Goal: Task Accomplishment & Management: Manage account settings

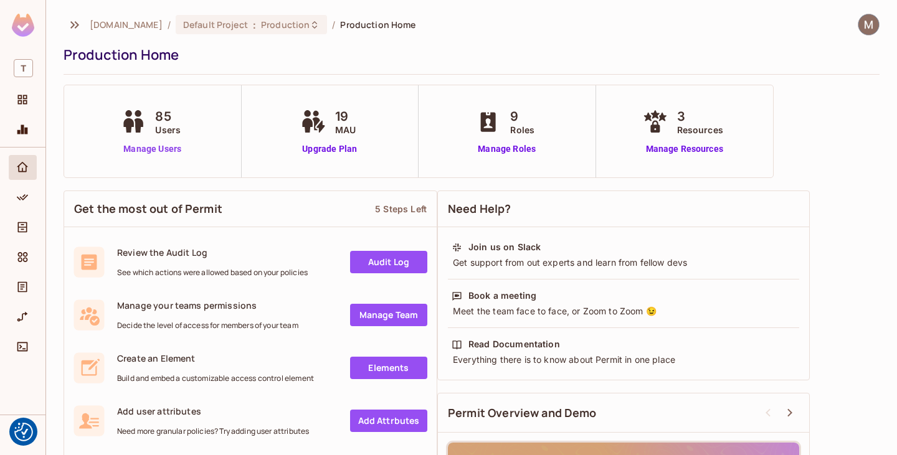
click at [156, 153] on link "Manage Users" at bounding box center [152, 149] width 69 height 13
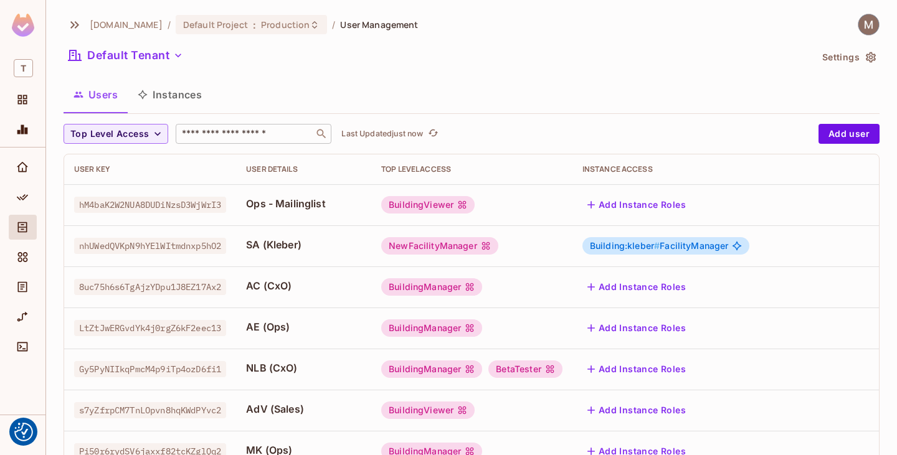
click at [259, 135] on input "text" at bounding box center [244, 134] width 131 height 12
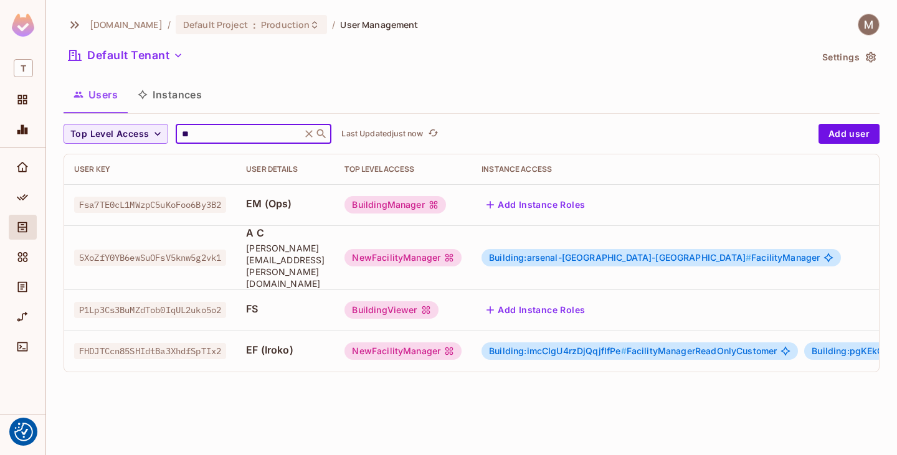
type input "*"
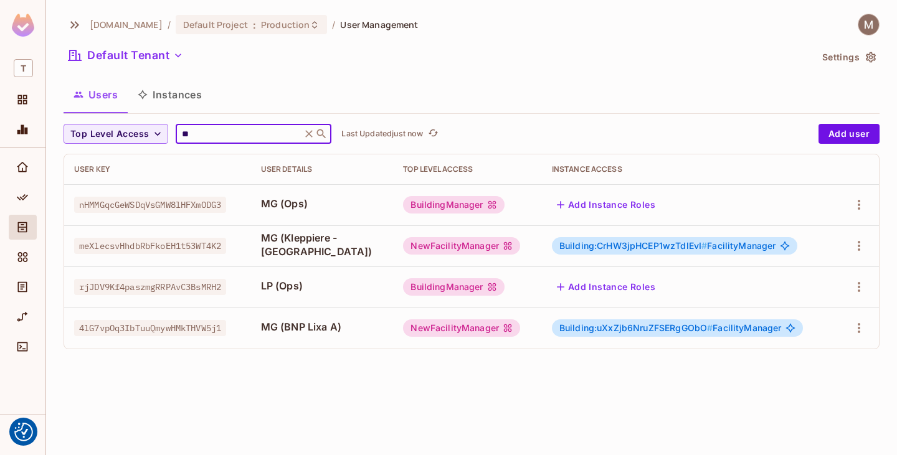
click at [285, 134] on input "**" at bounding box center [238, 134] width 118 height 12
type input "*"
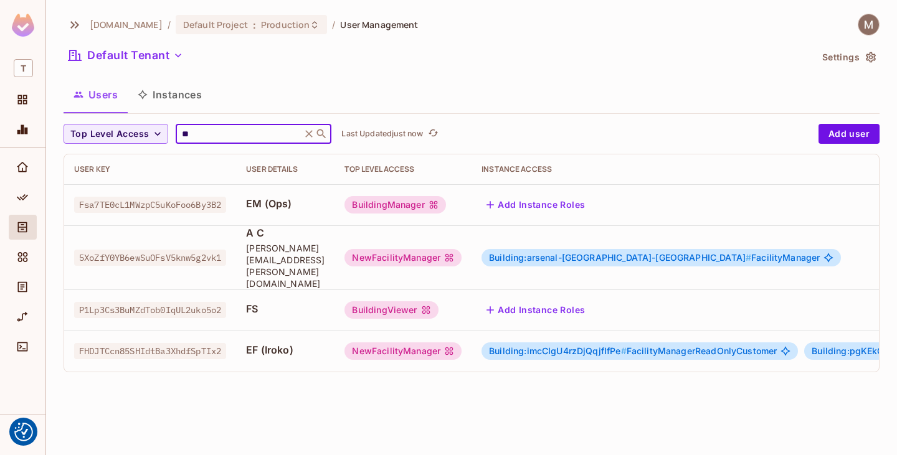
type input "**"
click at [438, 302] on div "BuildingViewer" at bounding box center [391, 310] width 93 height 17
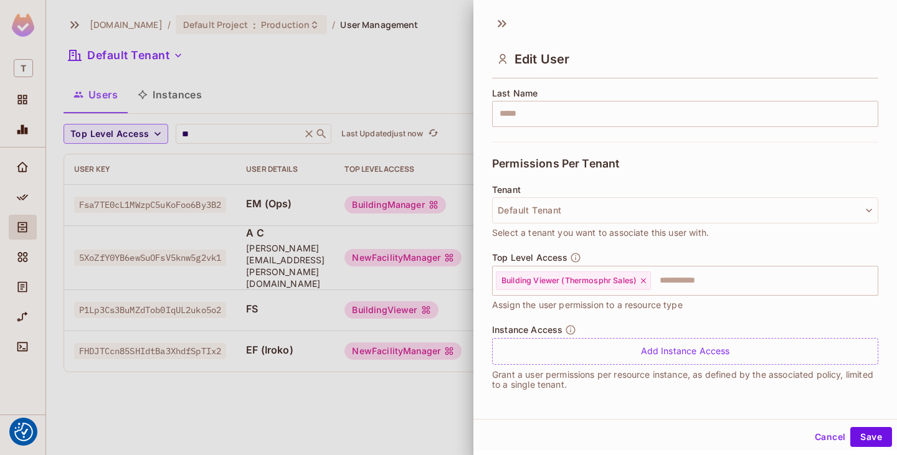
scroll to position [207, 0]
click at [645, 280] on icon at bounding box center [643, 279] width 5 height 5
click at [530, 271] on input "text" at bounding box center [674, 279] width 359 height 25
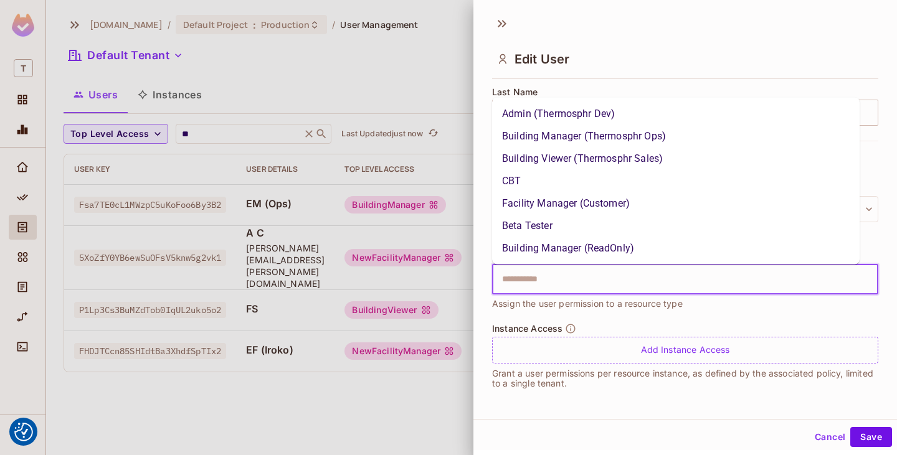
click at [591, 247] on li "Building Manager (ReadOnly)" at bounding box center [676, 248] width 368 height 22
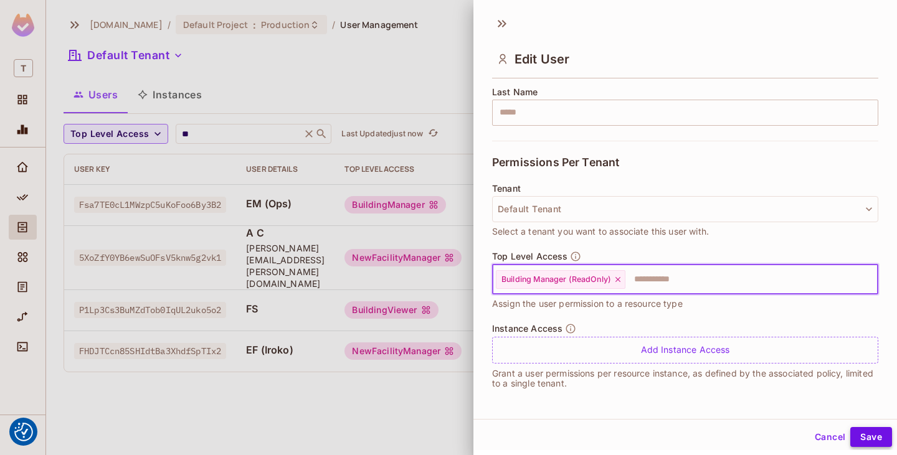
click at [860, 442] on button "Save" at bounding box center [871, 437] width 42 height 20
